Goal: Transaction & Acquisition: Purchase product/service

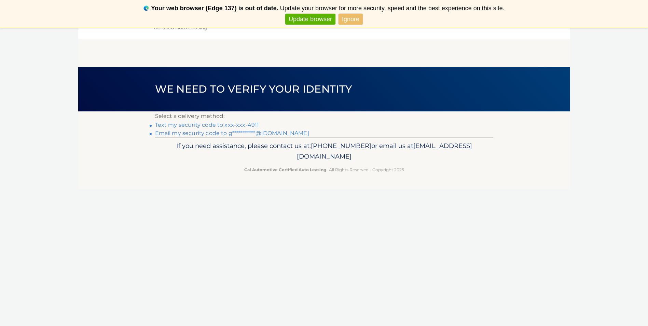
click at [243, 124] on link "Text my security code to xxx-xxx-4911" at bounding box center [207, 125] width 104 height 6
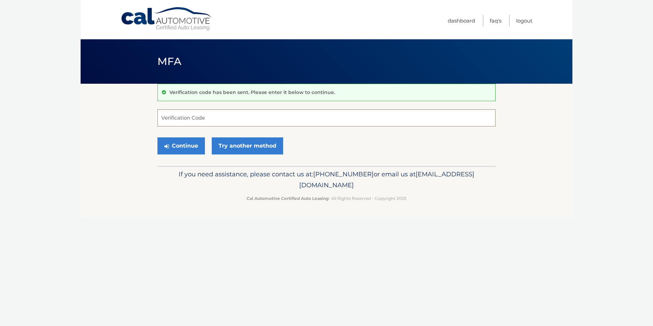
click at [243, 124] on input "Verification Code" at bounding box center [326, 117] width 338 height 17
click at [245, 143] on link "Try another method" at bounding box center [247, 145] width 71 height 17
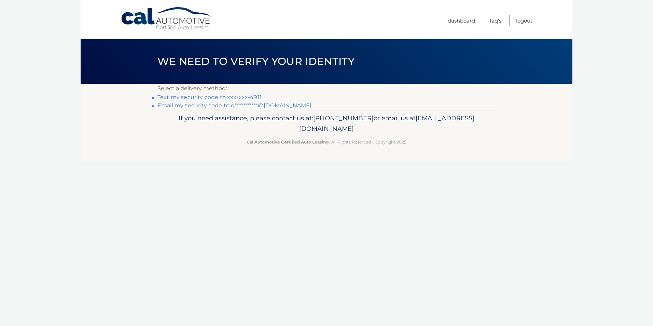
click at [241, 97] on link "Text my security code to xxx-xxx-4911" at bounding box center [209, 97] width 104 height 6
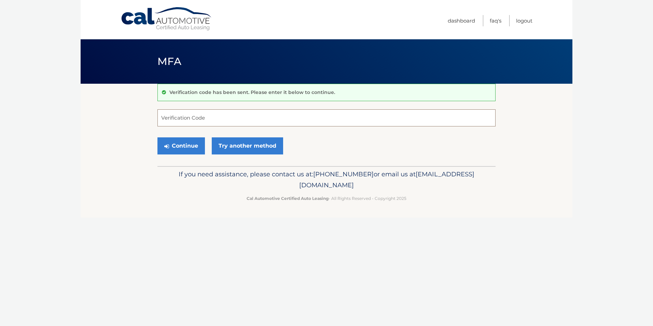
click at [224, 114] on input "Verification Code" at bounding box center [326, 117] width 338 height 17
type input "269842"
click at [195, 145] on button "Continue" at bounding box center [180, 145] width 47 height 17
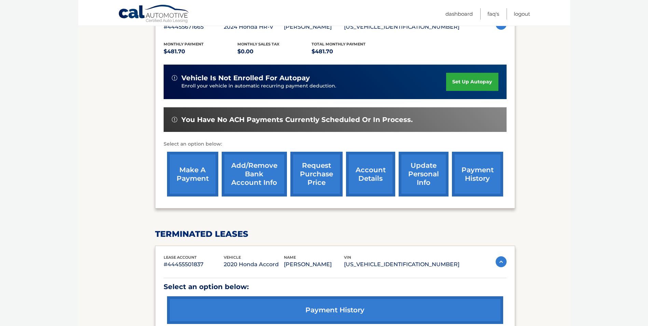
scroll to position [171, 0]
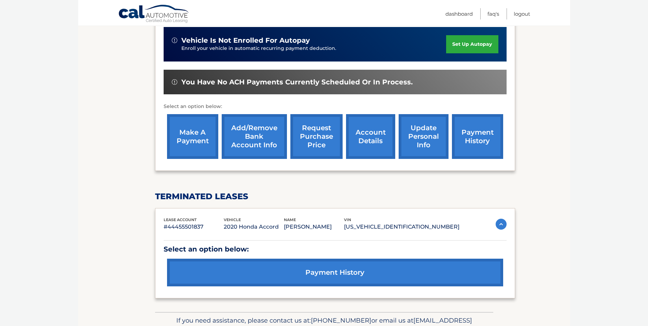
click at [207, 154] on link "make a payment" at bounding box center [192, 136] width 51 height 45
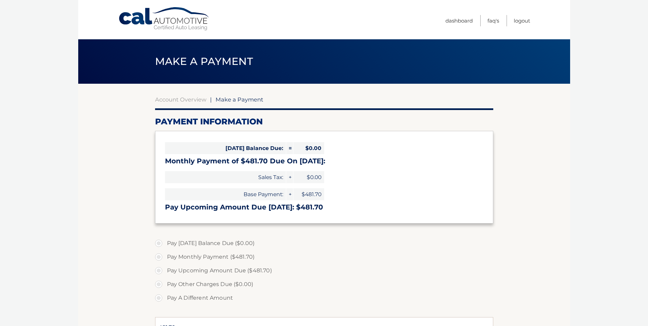
select select "YmMxMTI4YjAtMTNjMy00ZDAzLTk1NTItN2U5YzljOTRiZGVm"
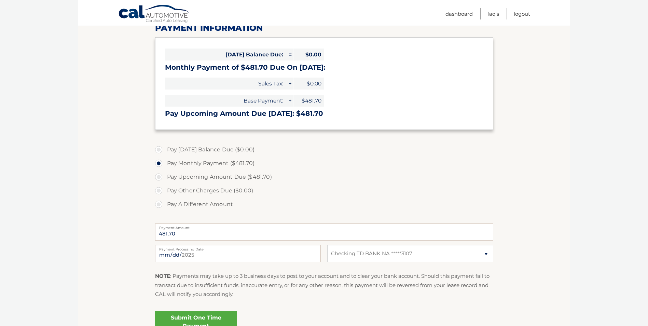
scroll to position [102, 0]
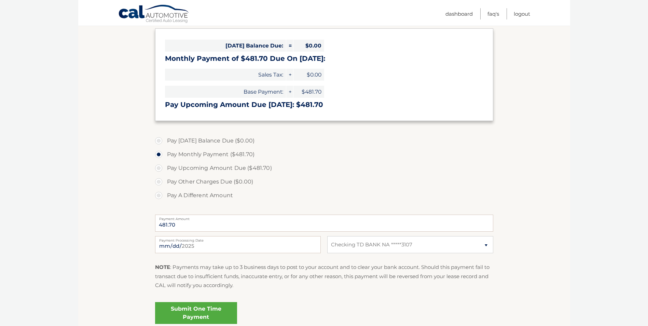
click at [216, 184] on label "Pay Other Charges Due ($0.00)" at bounding box center [324, 182] width 338 height 14
click at [194, 193] on label "Pay A Different Amount" at bounding box center [324, 196] width 338 height 14
click at [165, 193] on input "Pay A Different Amount" at bounding box center [161, 194] width 7 height 11
radio input "true"
click at [193, 226] on input "Payment Amount" at bounding box center [324, 222] width 338 height 17
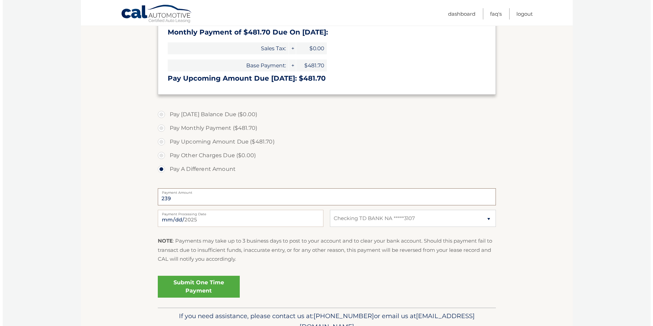
scroll to position [137, 0]
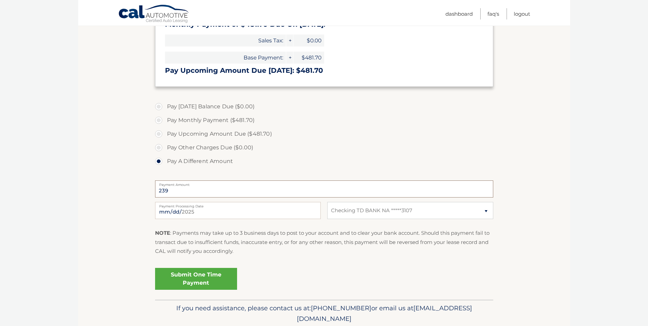
type input "239"
click at [191, 275] on link "Submit One Time Payment" at bounding box center [196, 279] width 82 height 22
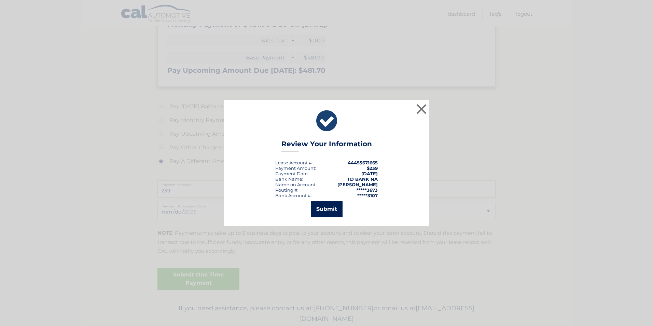
click at [336, 203] on button "Submit" at bounding box center [327, 209] width 32 height 16
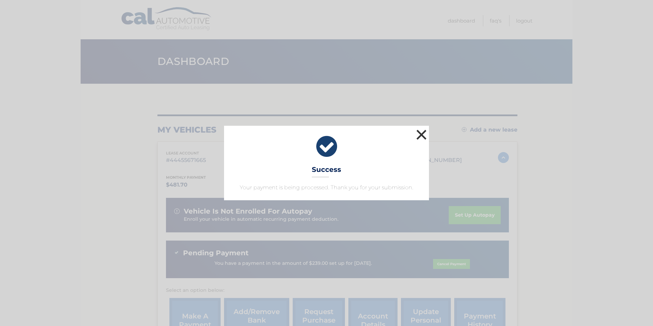
click at [420, 128] on button "×" at bounding box center [422, 135] width 14 height 14
